Goal: Information Seeking & Learning: Learn about a topic

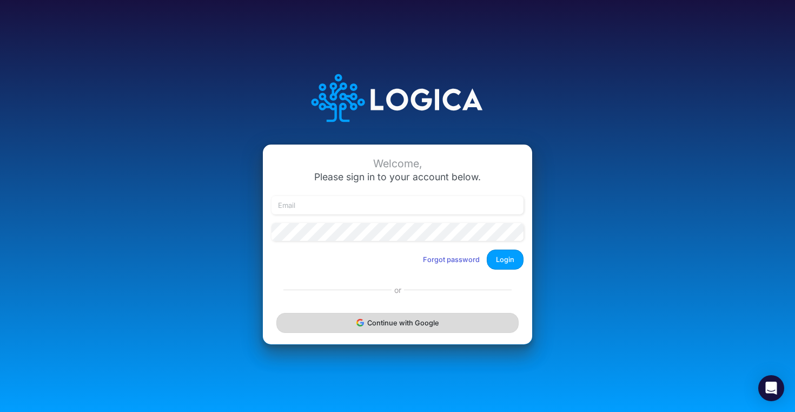
click at [445, 319] on button "Continue with Google" at bounding box center [398, 323] width 242 height 20
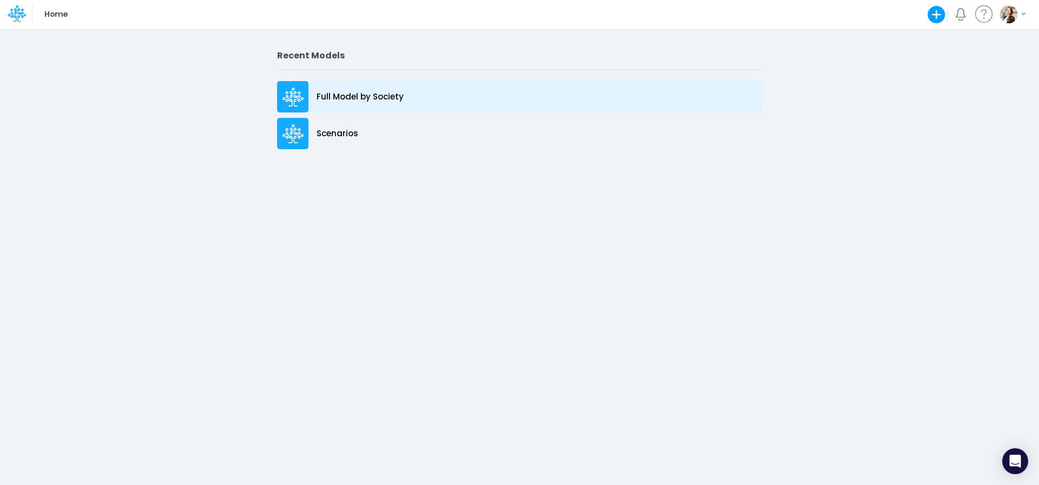
click at [399, 102] on p "Full Model by Society" at bounding box center [360, 97] width 87 height 12
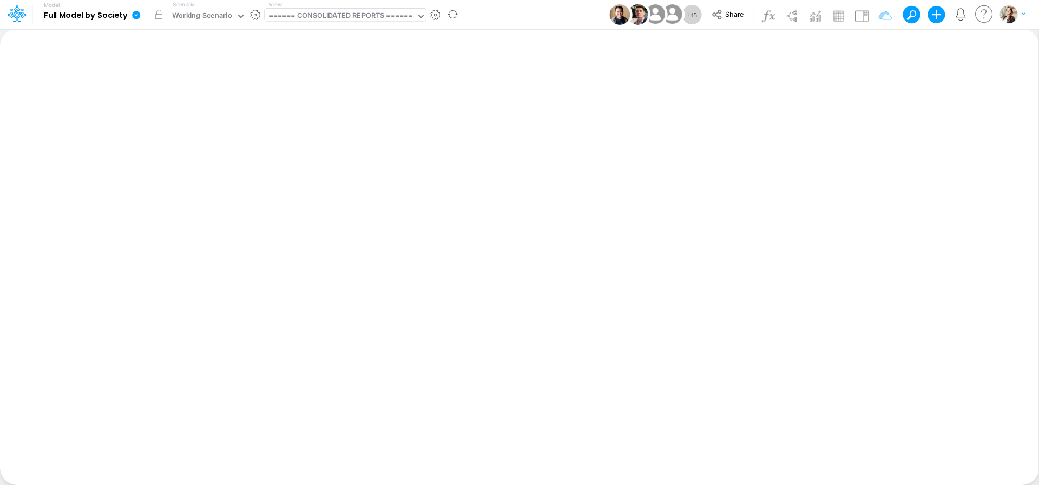
click at [343, 20] on div "====== CONSOLIDATED REPORTS ======" at bounding box center [341, 16] width 144 height 12
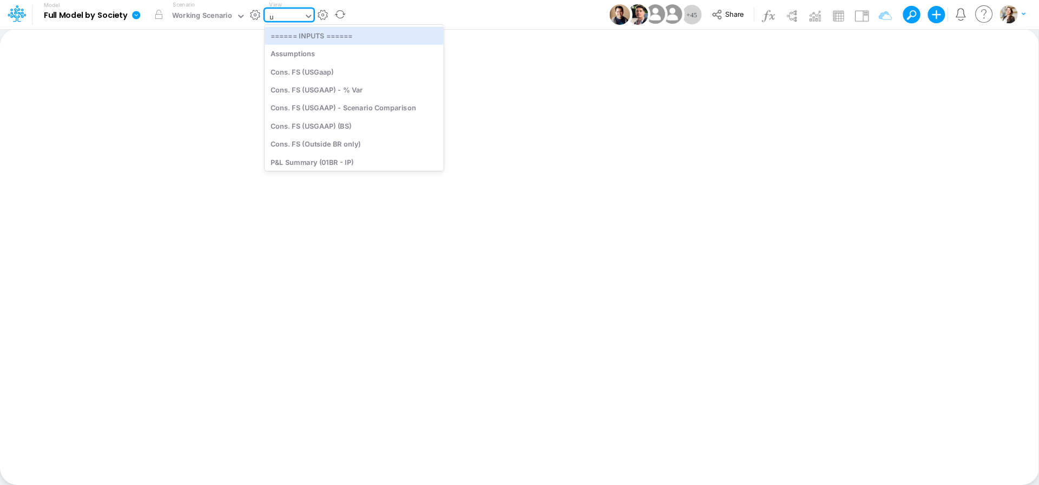
type input "us"
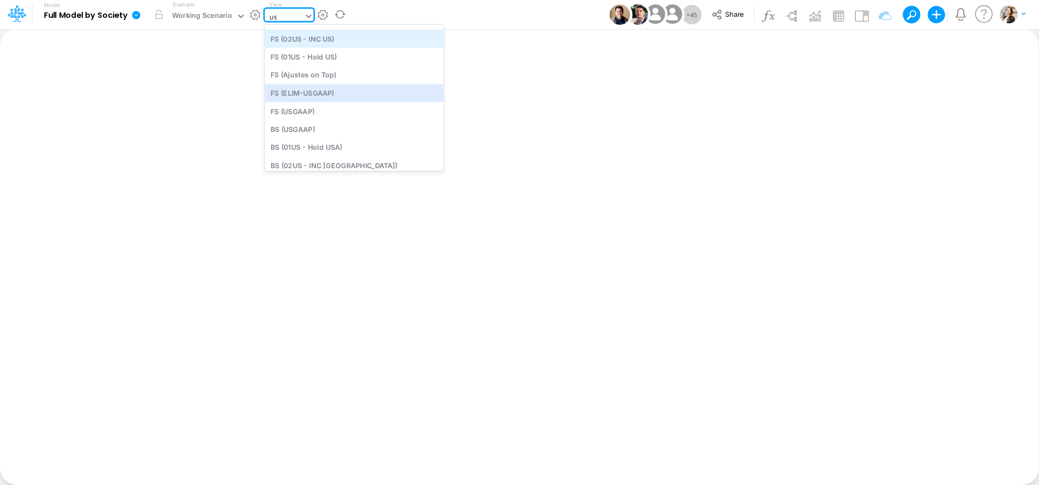
scroll to position [78, 0]
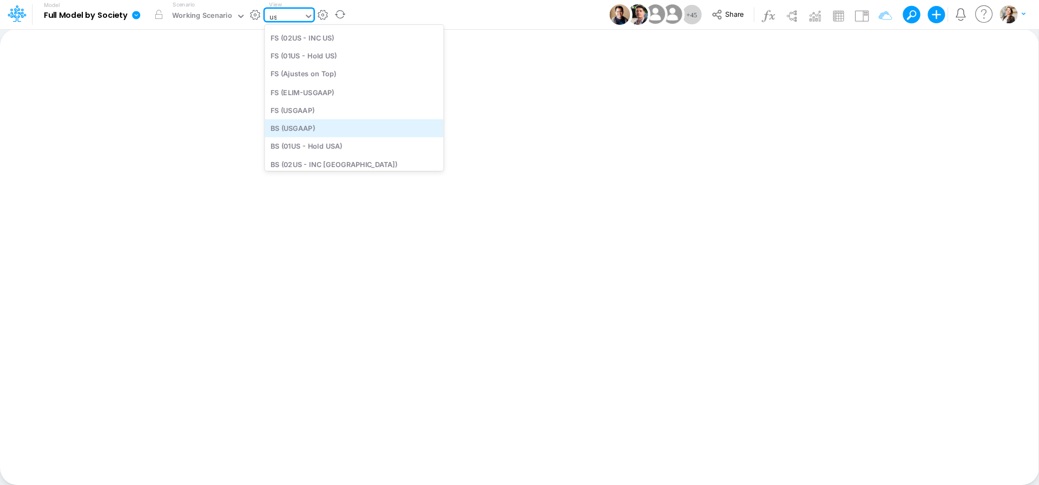
click at [323, 122] on div "BS (USGAAP)" at bounding box center [354, 128] width 179 height 18
type input "BS (USGAAP) - Detailed"
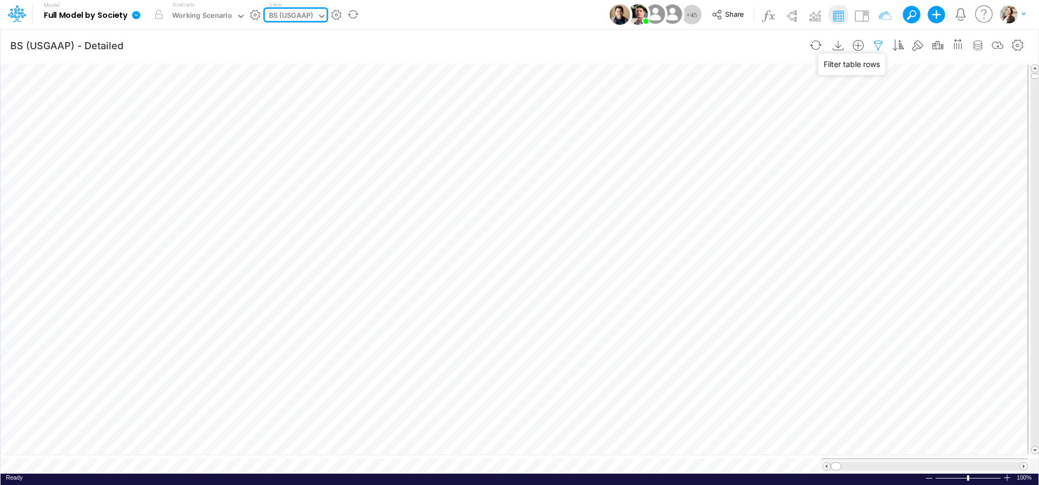
click at [876, 44] on icon "button" at bounding box center [878, 45] width 16 height 11
select select "tableSearchOR"
select select "notEqual"
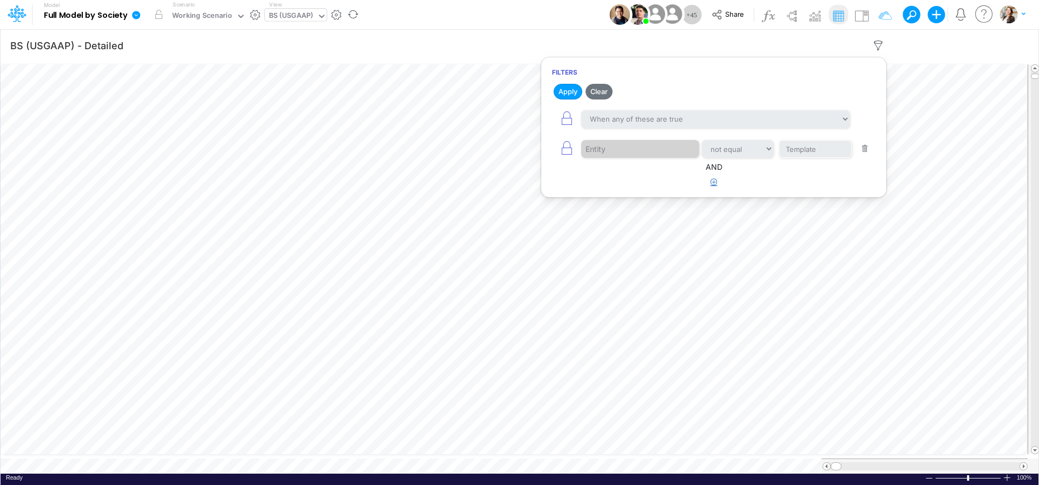
click at [712, 185] on icon "button" at bounding box center [713, 182] width 7 height 7
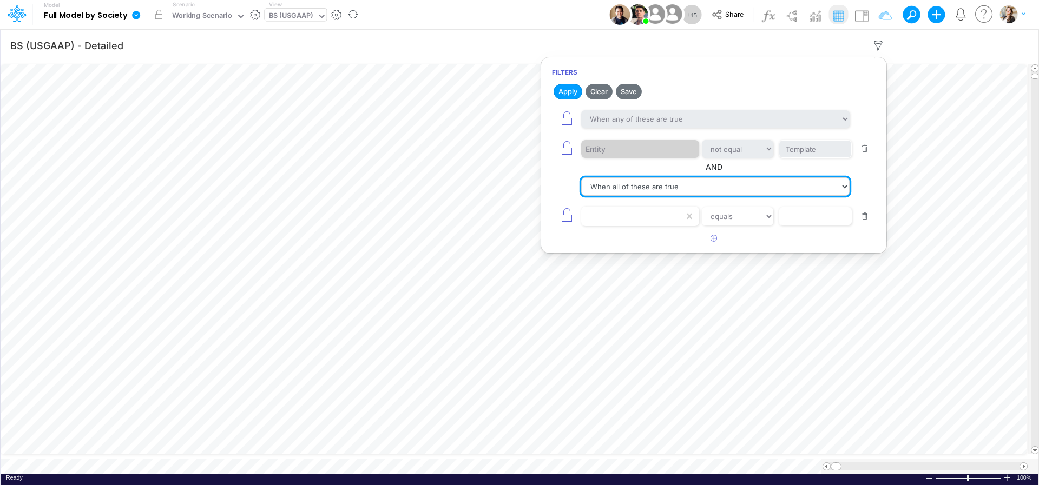
click option "When all of these are true" at bounding box center [0, 0] width 0 height 0
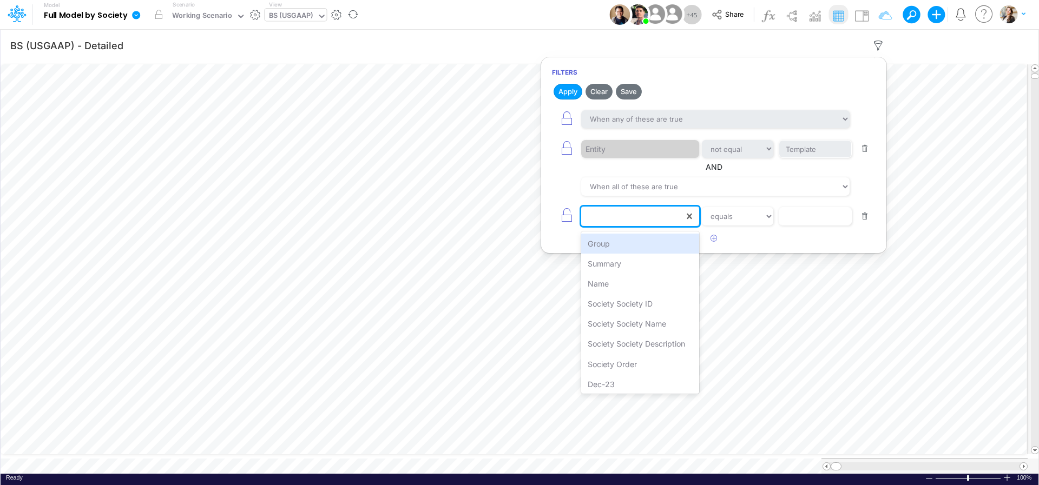
click at [642, 216] on div at bounding box center [632, 216] width 103 height 18
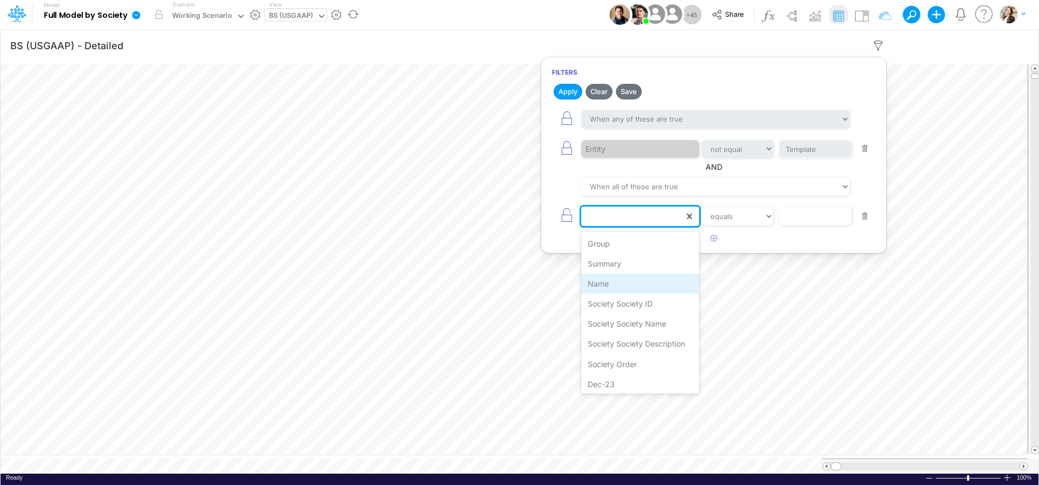
click at [639, 279] on div "Name" at bounding box center [640, 284] width 118 height 20
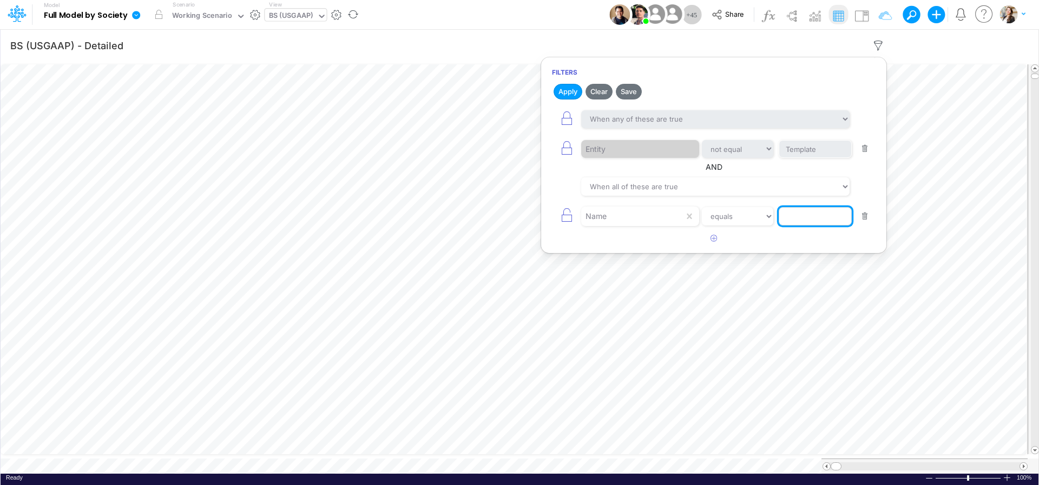
click at [822, 218] on input "text" at bounding box center [815, 216] width 73 height 18
type input "Cash & Banks"
click at [824, 244] on article at bounding box center [713, 239] width 345 height 18
click at [576, 94] on button "Apply" at bounding box center [568, 92] width 29 height 16
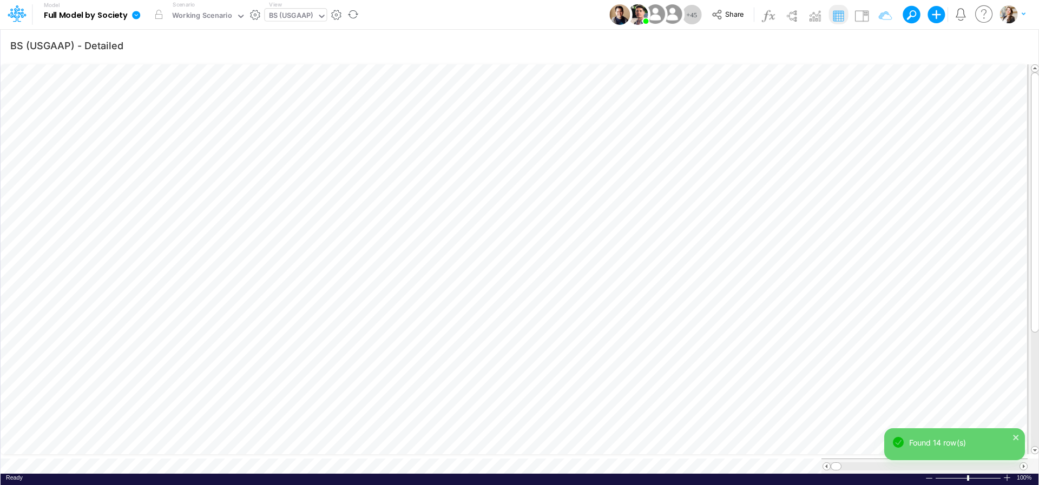
scroll to position [4, 33]
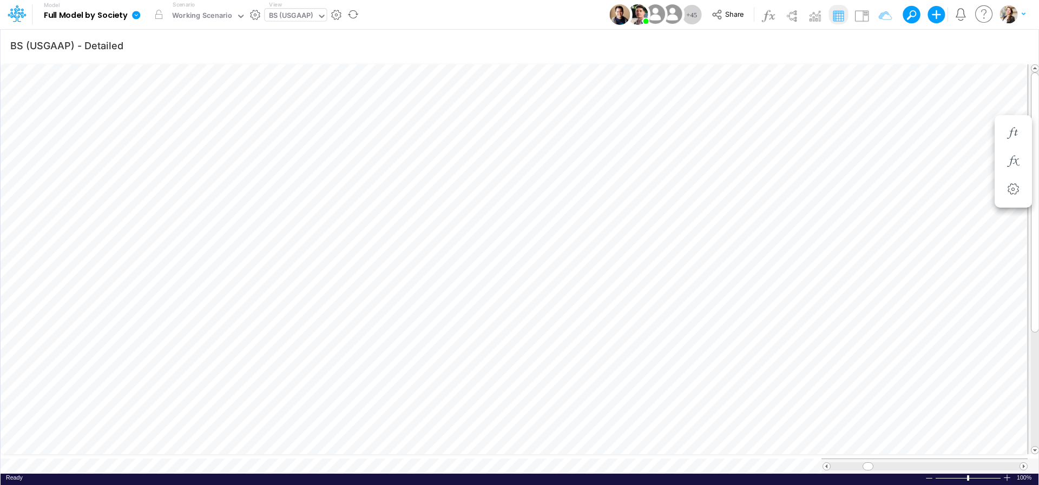
scroll to position [4, 35]
click at [1021, 46] on icon "button" at bounding box center [1018, 45] width 16 height 11
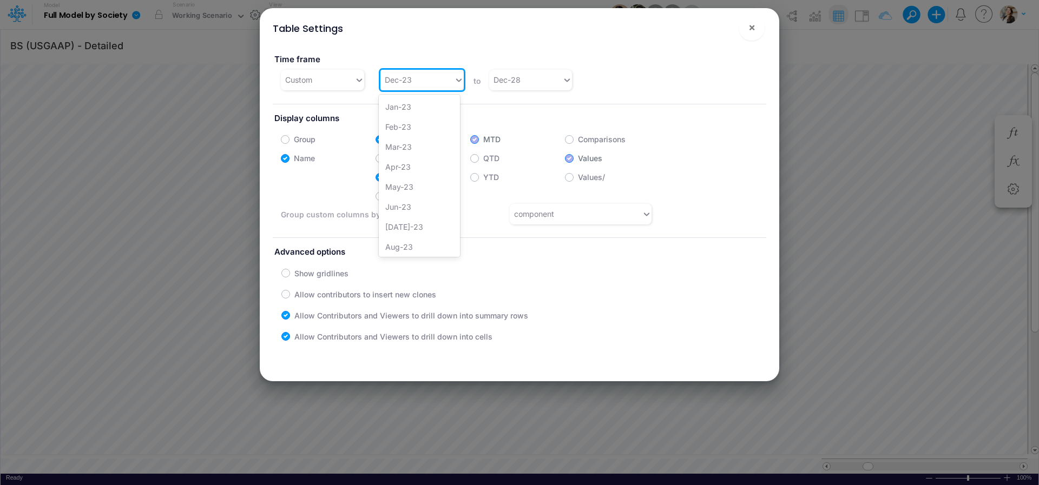
click at [421, 89] on div "Dec-23" at bounding box center [417, 80] width 74 height 18
click at [413, 162] on div "Jan-25" at bounding box center [420, 160] width 82 height 20
click at [750, 35] on button "×" at bounding box center [752, 28] width 26 height 26
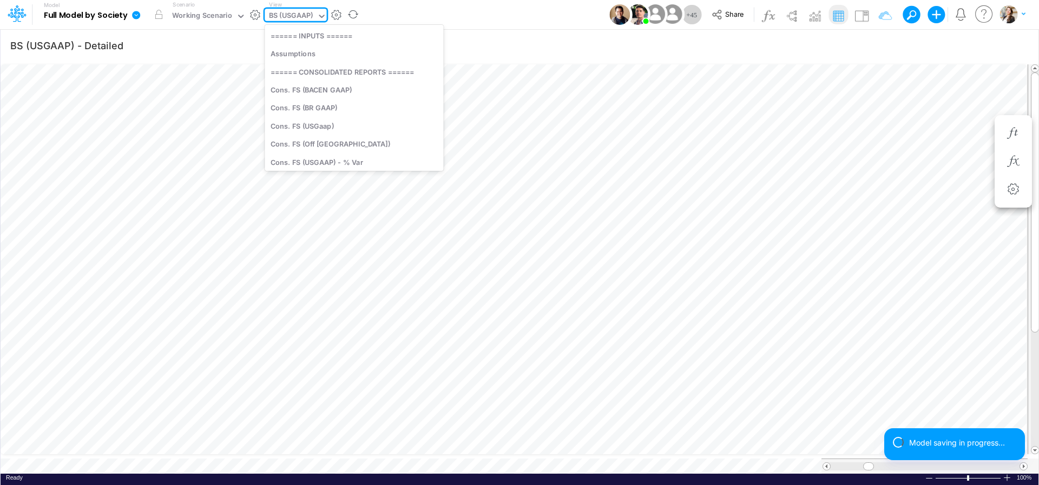
click at [291, 17] on div "BS (USGAAP)" at bounding box center [291, 16] width 44 height 12
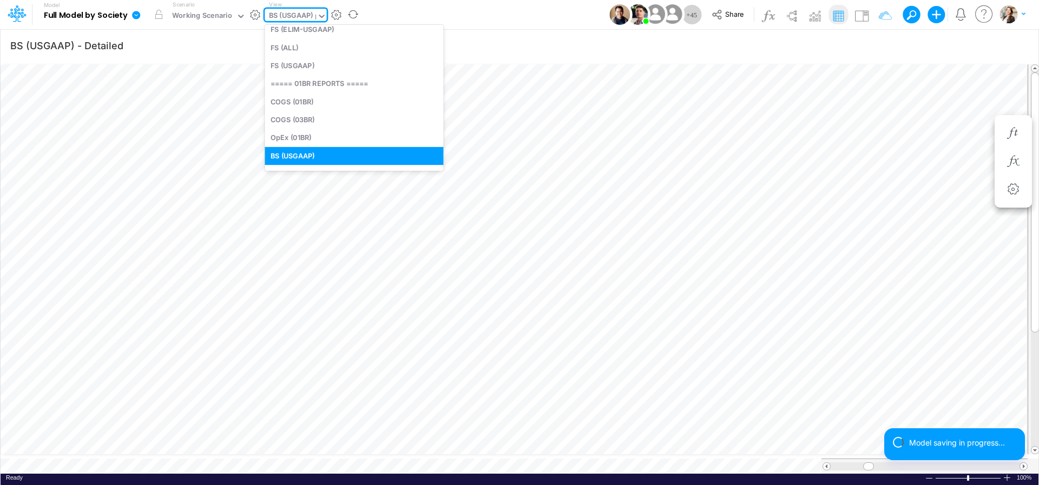
scroll to position [0, 0]
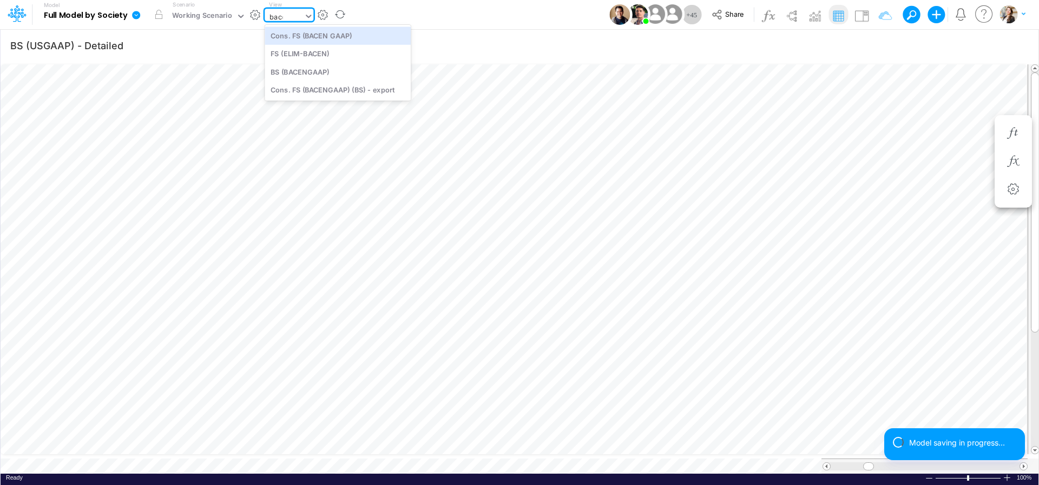
type input "bacen"
click at [302, 75] on div "BS (BACENGAAP)" at bounding box center [338, 72] width 146 height 18
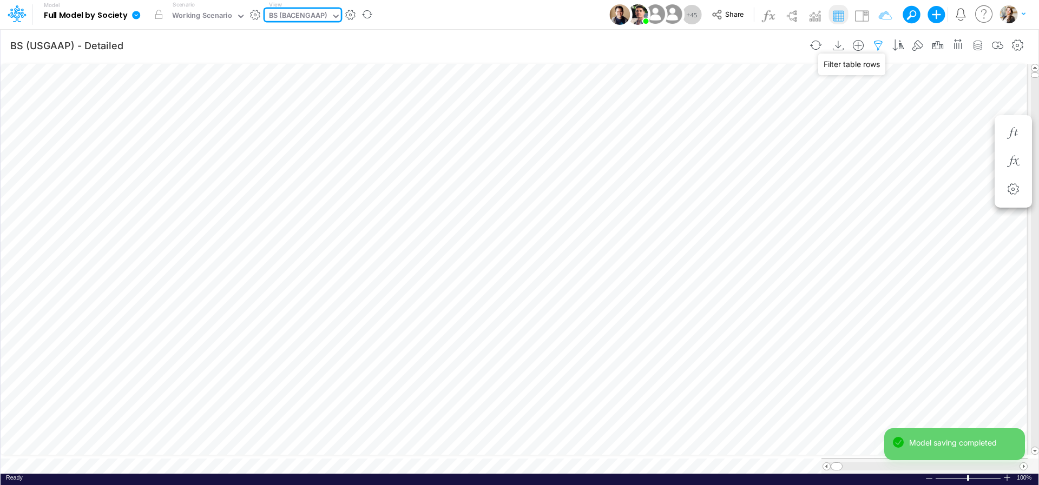
click at [878, 46] on icon "button" at bounding box center [878, 45] width 16 height 11
select select "tableSearchOR"
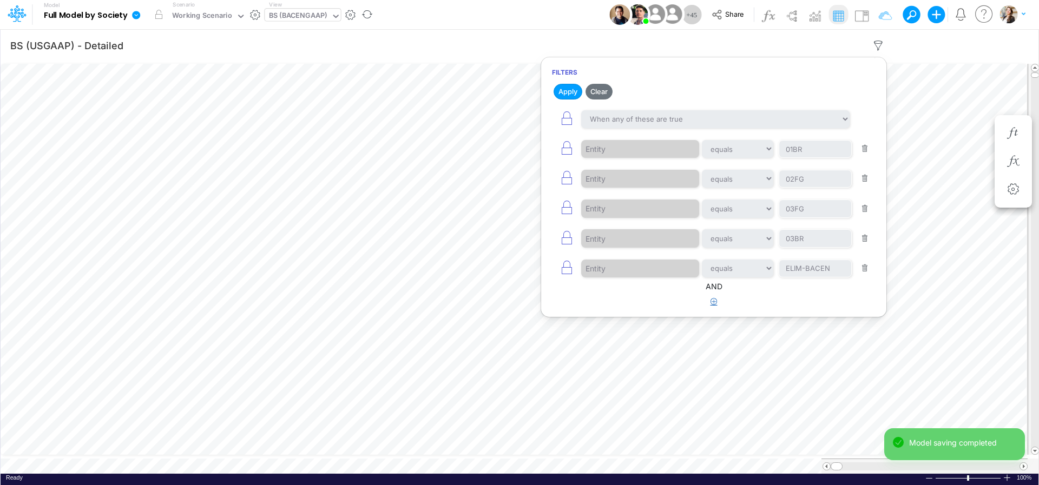
click at [713, 301] on icon "button" at bounding box center [713, 301] width 7 height 7
select select "tableSearchOR"
click at [603, 340] on div at bounding box center [632, 336] width 103 height 18
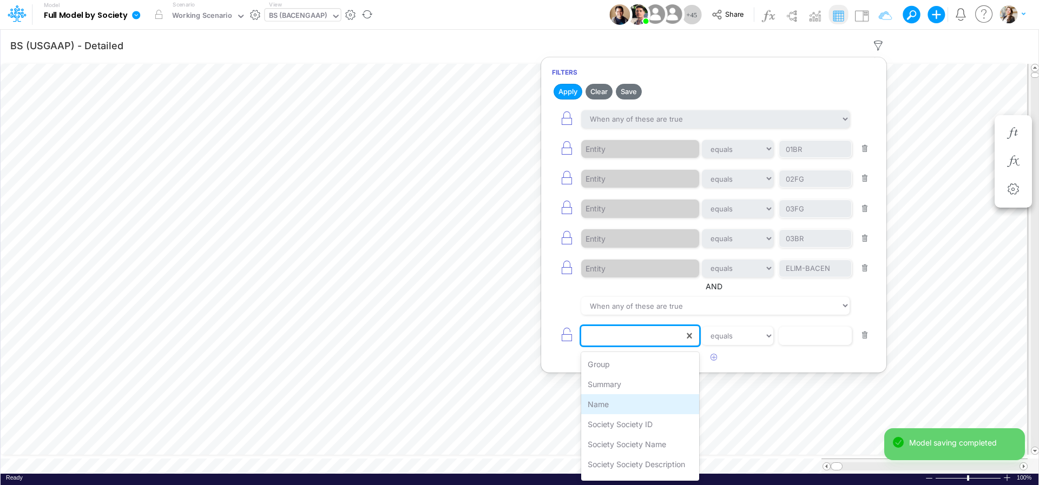
click at [617, 406] on div "Name" at bounding box center [640, 404] width 118 height 20
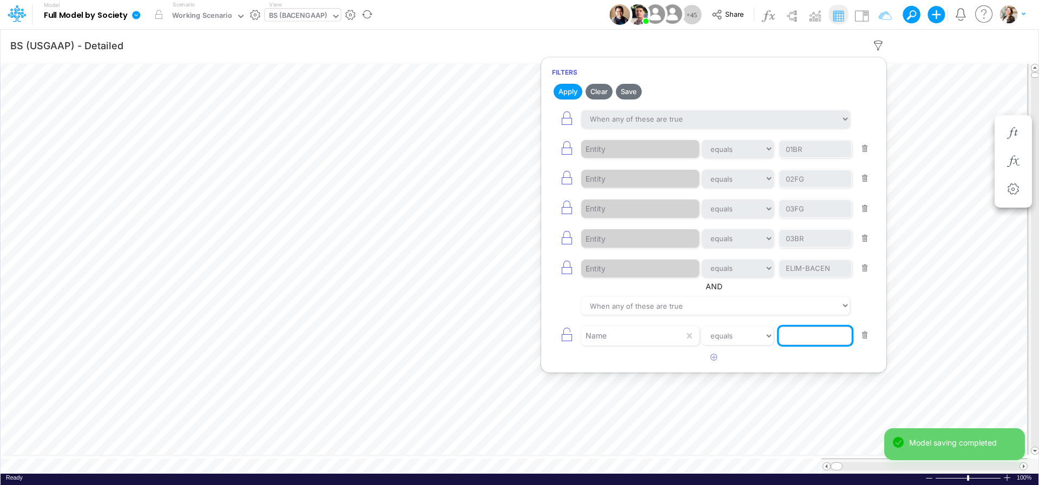
click at [786, 338] on input "text" at bounding box center [815, 336] width 73 height 18
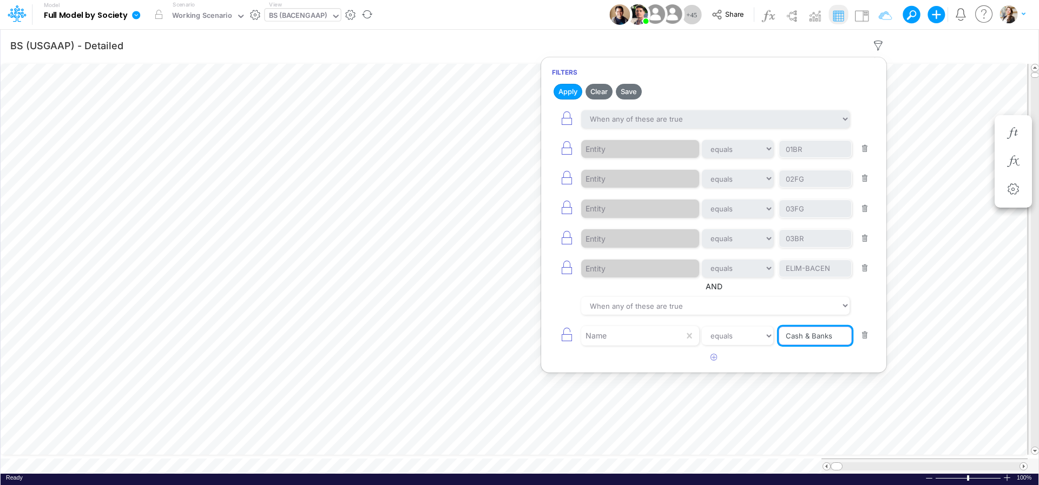
type input "Cash & Banks"
click at [804, 364] on article at bounding box center [713, 358] width 345 height 18
click at [562, 91] on button "Apply" at bounding box center [568, 92] width 29 height 16
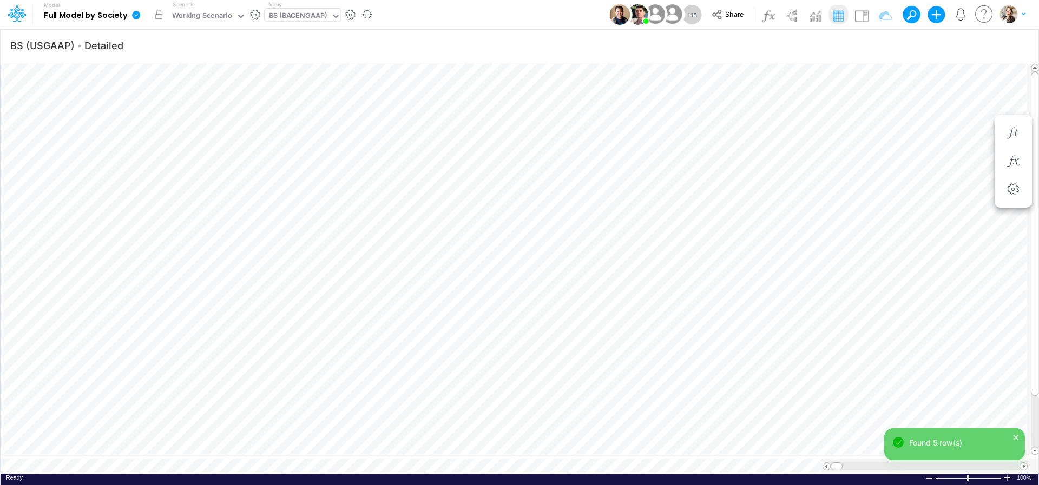
scroll to position [4, 36]
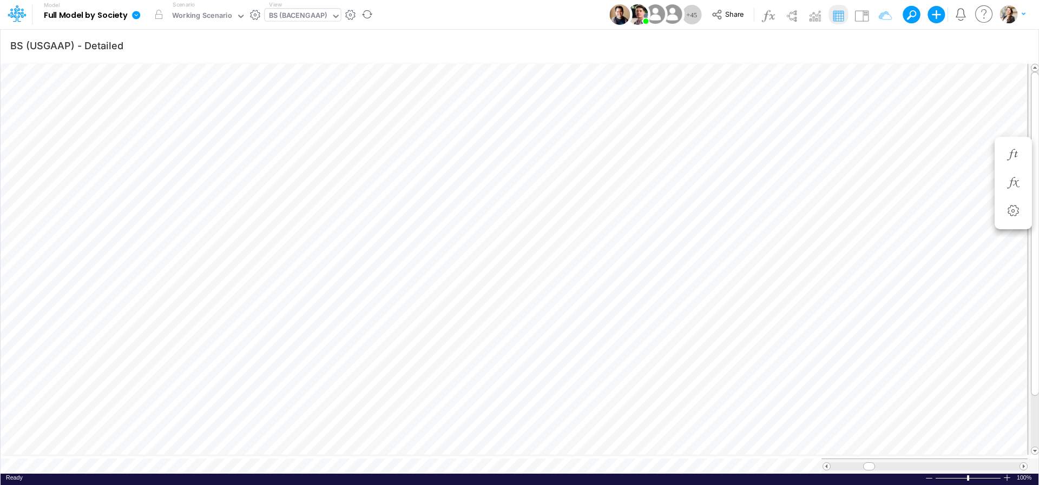
scroll to position [4, 33]
click at [137, 15] on icon at bounding box center [136, 15] width 10 height 10
click at [155, 110] on button "View model info" at bounding box center [191, 112] width 116 height 17
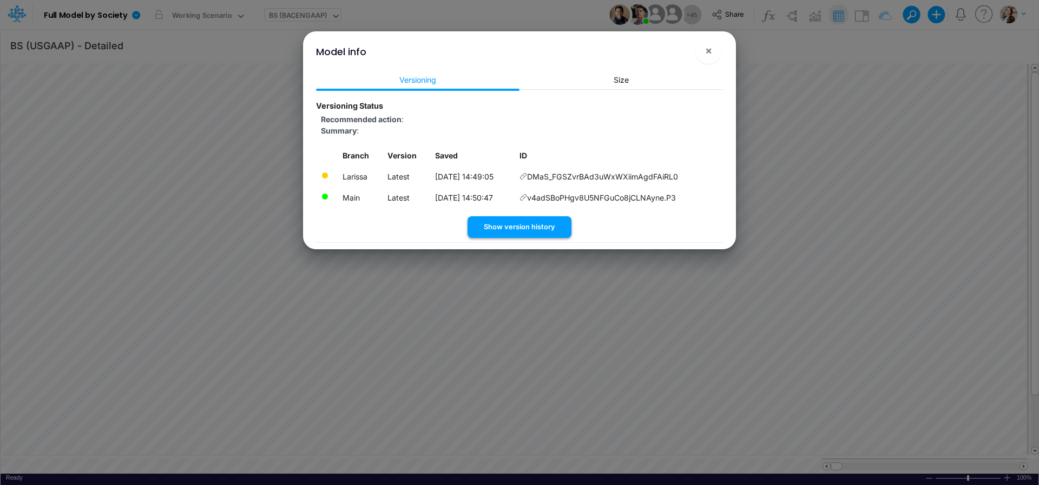
click at [517, 229] on button "Show version history" at bounding box center [520, 226] width 104 height 21
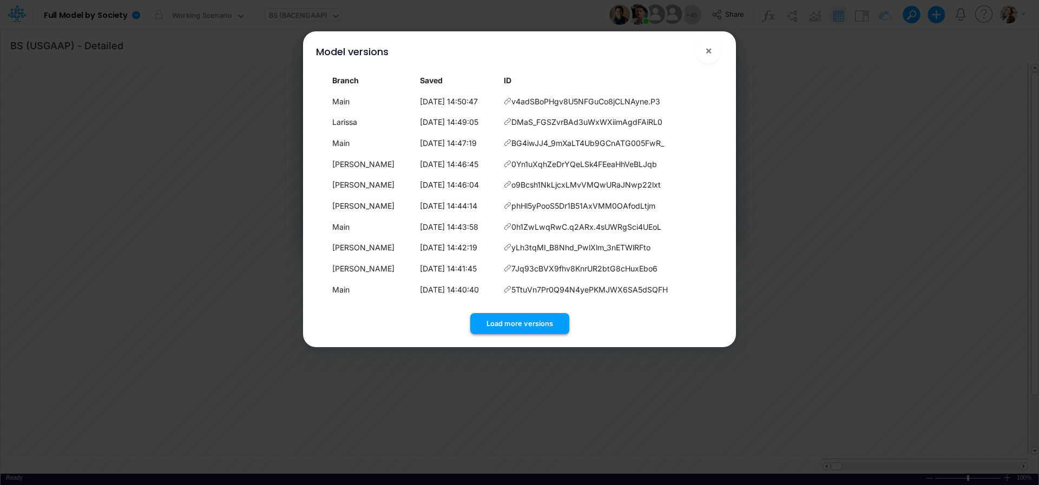
click at [479, 318] on button "Load more versions" at bounding box center [519, 323] width 99 height 21
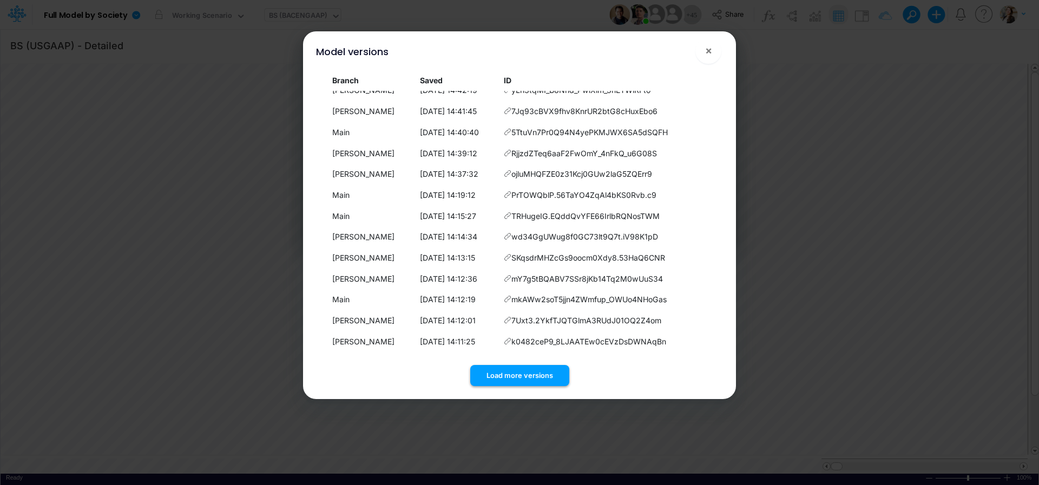
click at [499, 375] on button "Load more versions" at bounding box center [519, 375] width 99 height 21
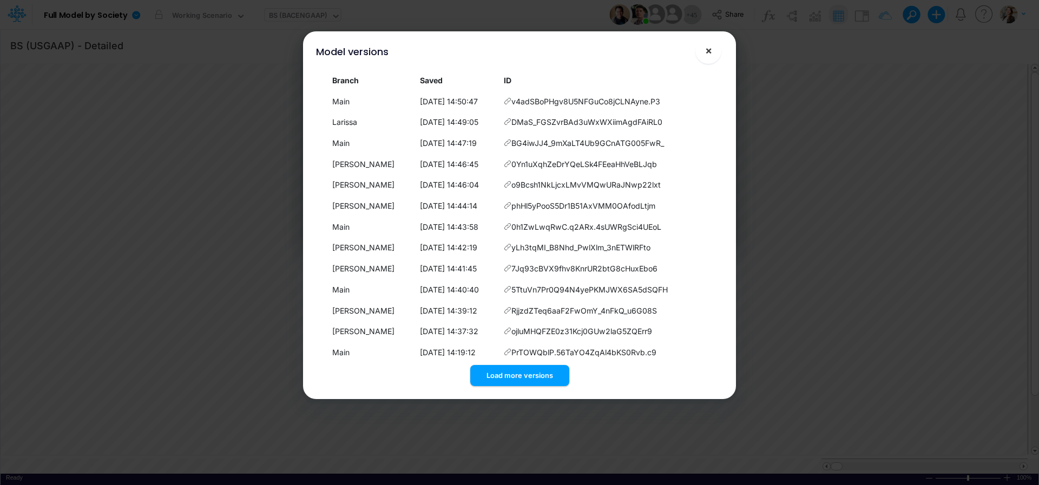
click at [709, 55] on span "×" at bounding box center [708, 50] width 7 height 13
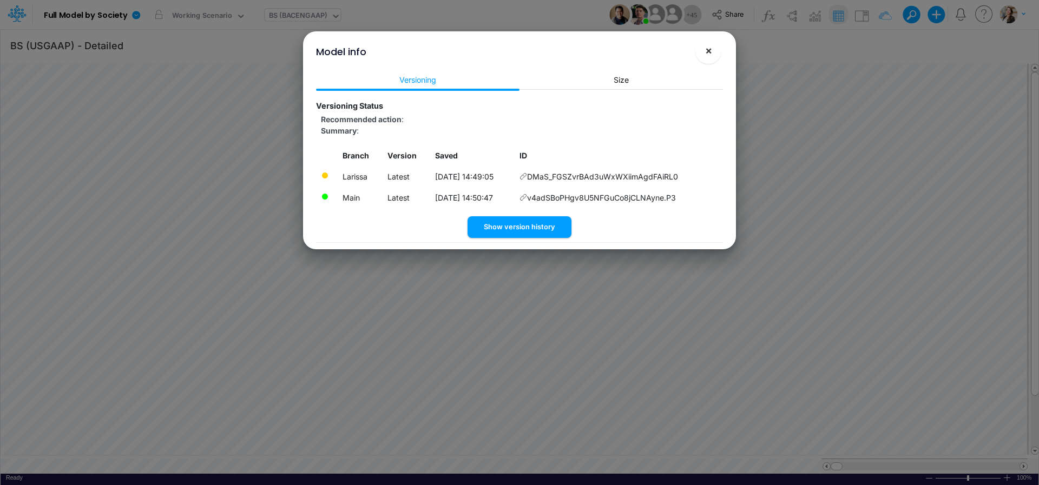
click at [715, 50] on button "×" at bounding box center [708, 51] width 26 height 26
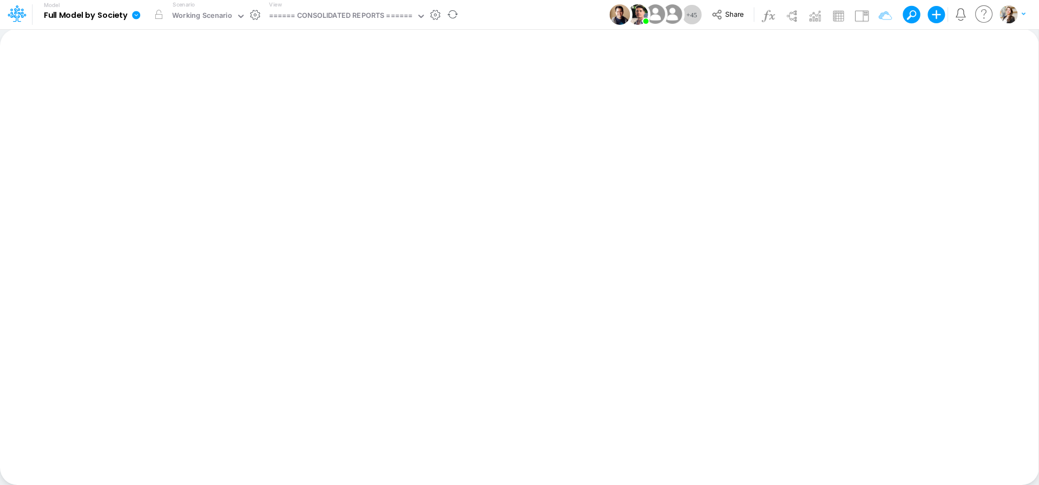
click at [136, 16] on icon at bounding box center [136, 15] width 10 height 10
click at [207, 115] on button "View model info" at bounding box center [191, 112] width 116 height 17
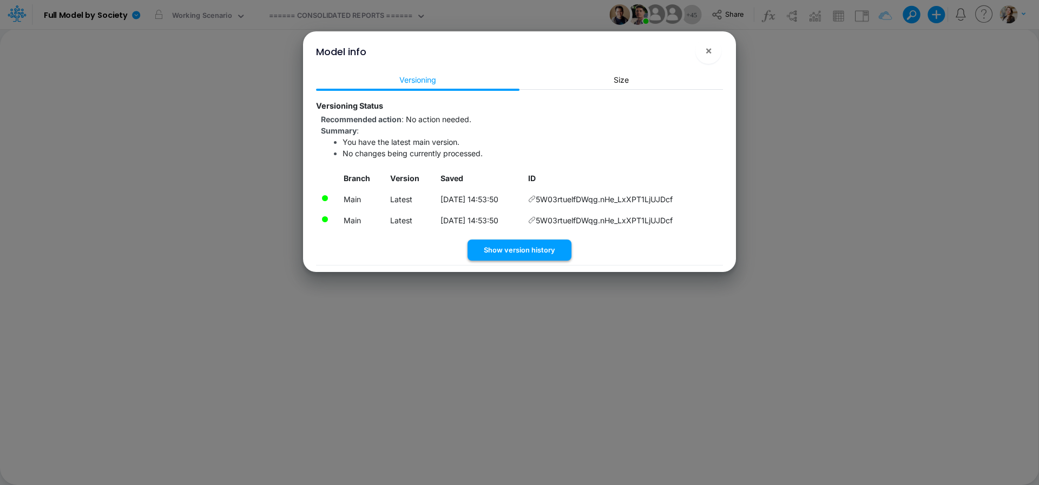
click at [485, 253] on button "Show version history" at bounding box center [520, 250] width 104 height 21
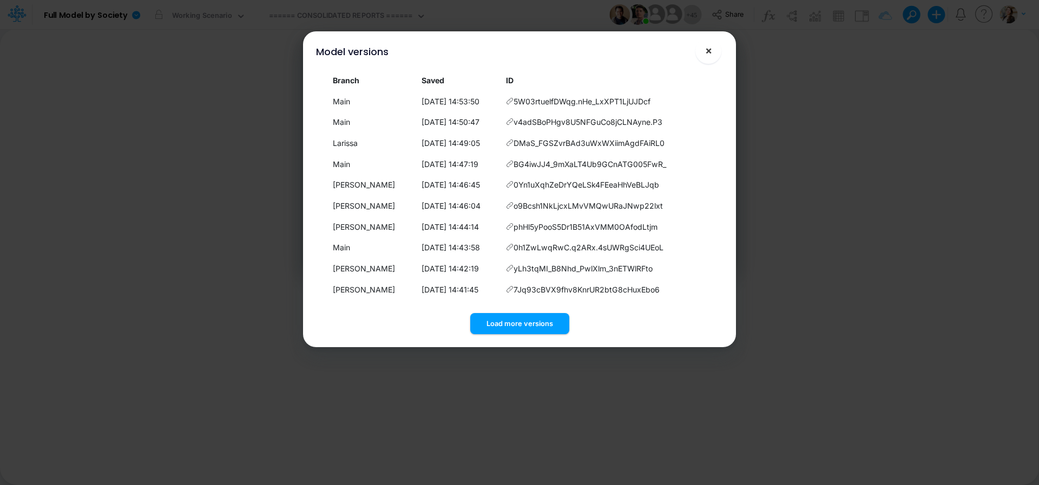
click at [707, 56] on span "×" at bounding box center [708, 50] width 7 height 13
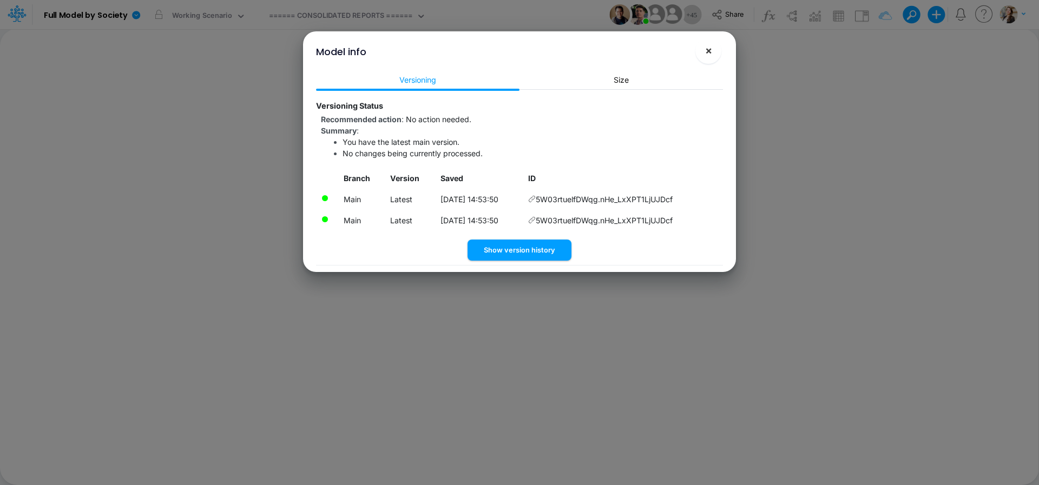
click at [707, 49] on span "×" at bounding box center [708, 50] width 7 height 13
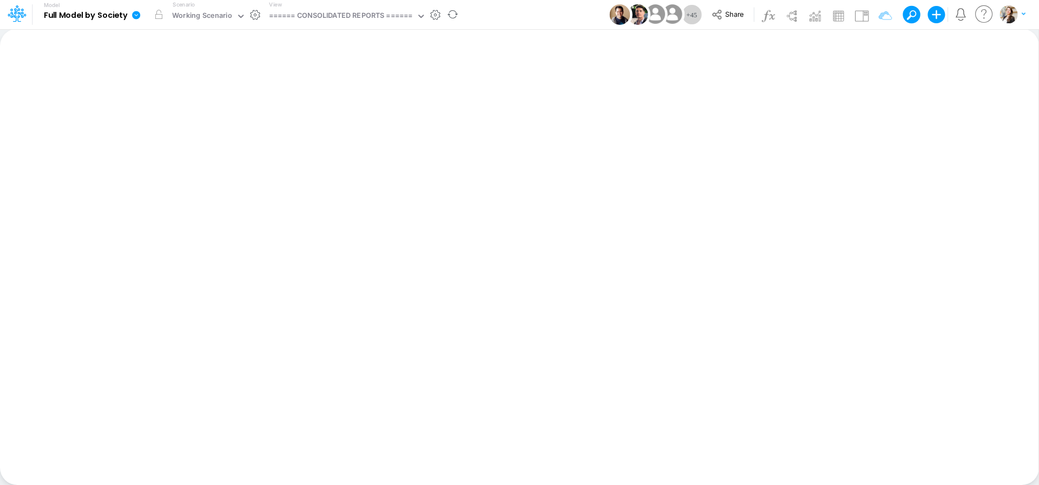
click at [134, 16] on icon at bounding box center [136, 15] width 8 height 8
click at [154, 115] on button "View model info" at bounding box center [191, 112] width 116 height 17
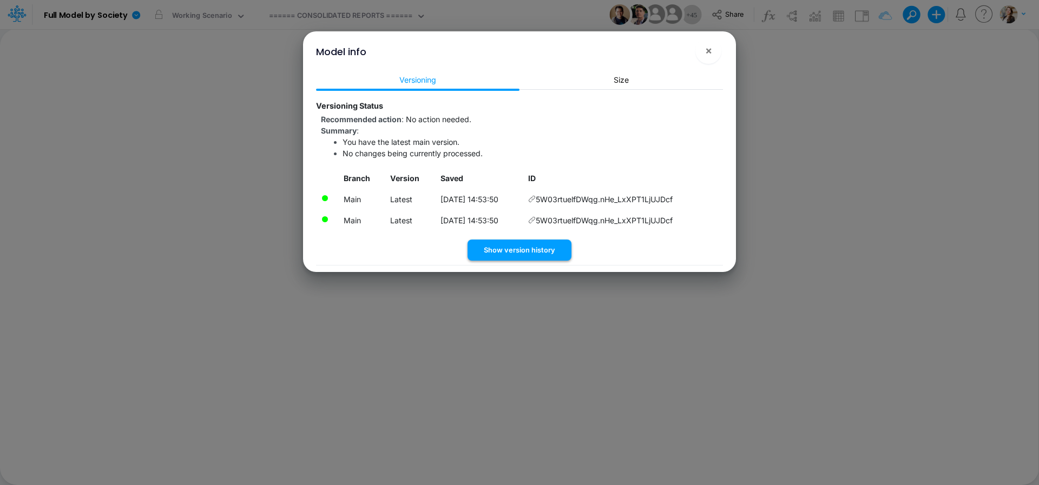
click at [521, 252] on button "Show version history" at bounding box center [520, 250] width 104 height 21
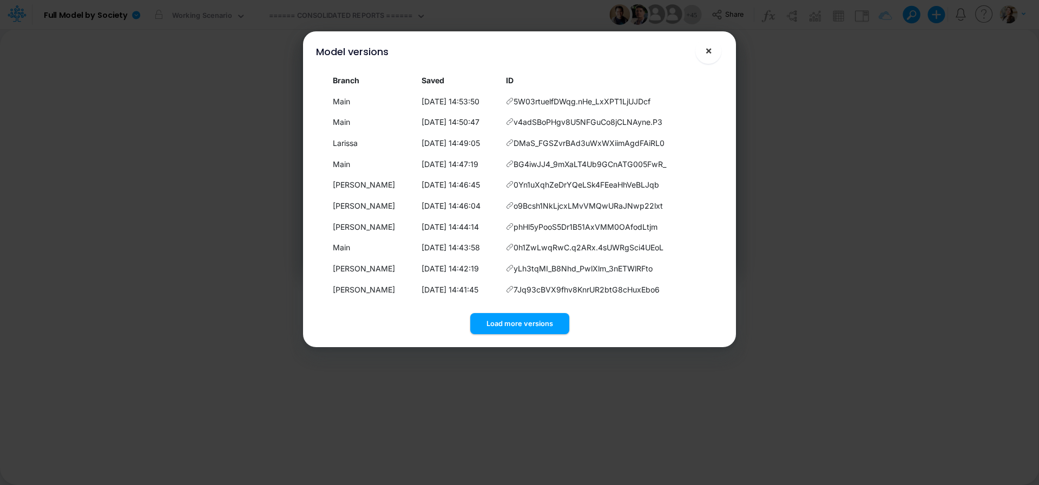
click at [712, 52] on span "×" at bounding box center [708, 50] width 7 height 13
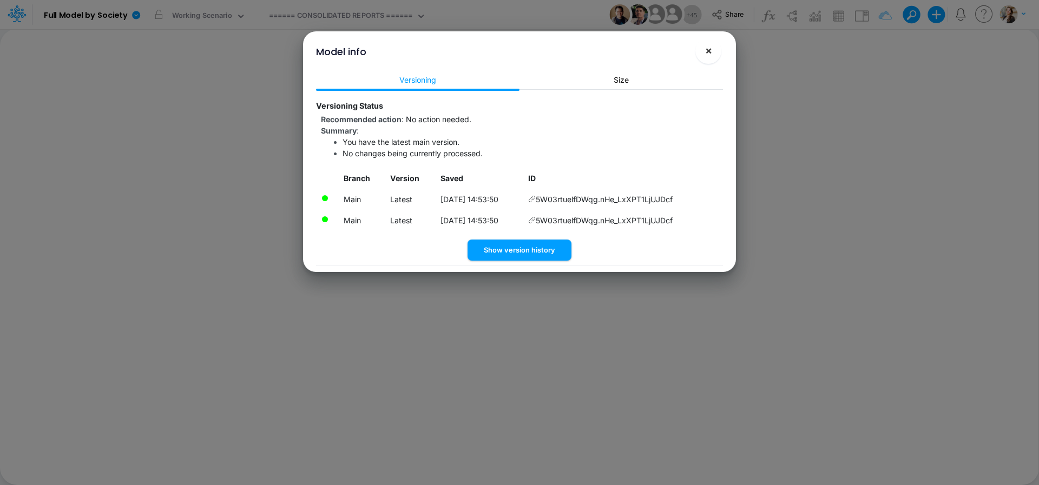
click at [707, 54] on span "×" at bounding box center [708, 50] width 7 height 13
